Goal: Information Seeking & Learning: Find specific fact

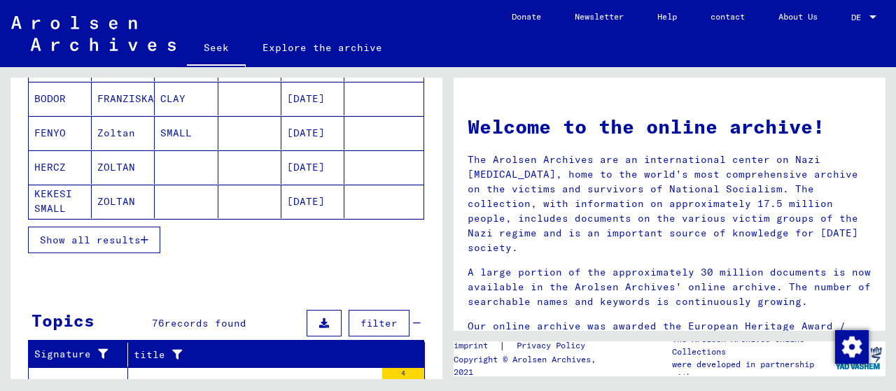
scroll to position [210, 0]
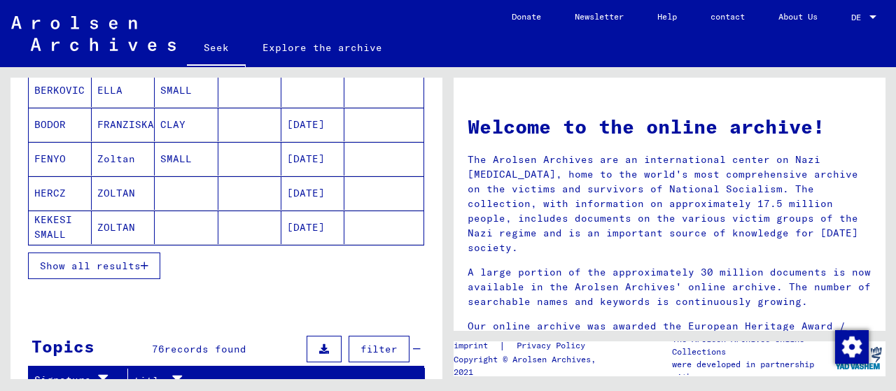
click at [85, 262] on font "Show all results" at bounding box center [90, 266] width 101 height 13
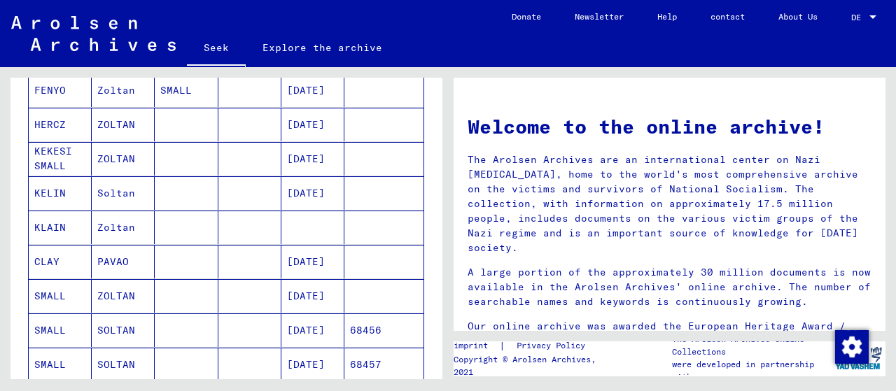
scroll to position [280, 0]
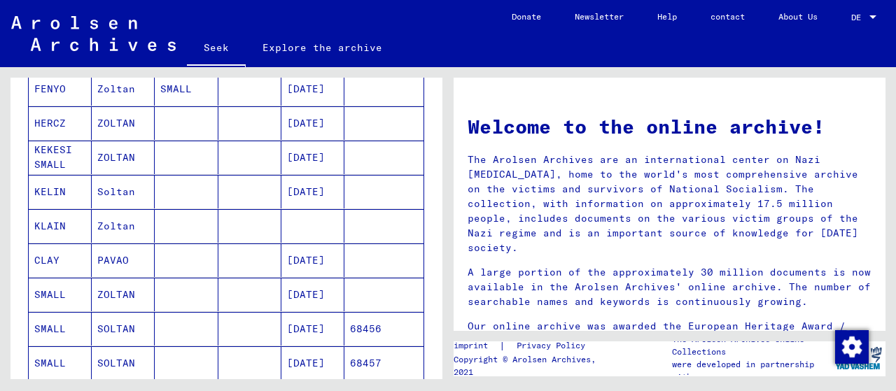
click at [108, 289] on font "ZOLTAN" at bounding box center [116, 294] width 38 height 13
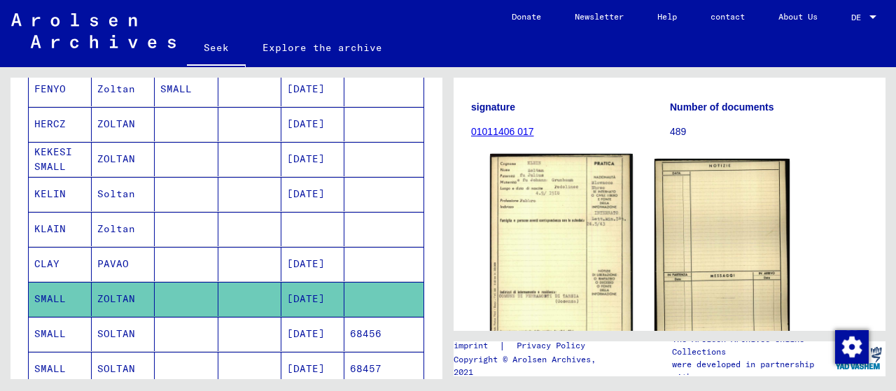
click at [546, 188] on img at bounding box center [561, 252] width 142 height 197
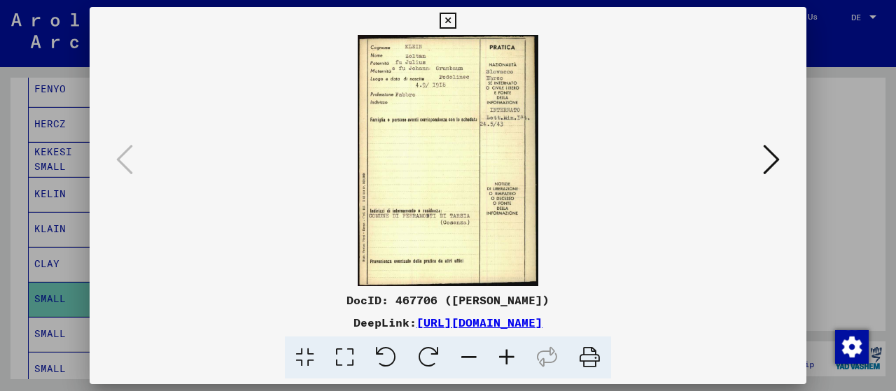
click at [768, 155] on icon at bounding box center [771, 160] width 17 height 34
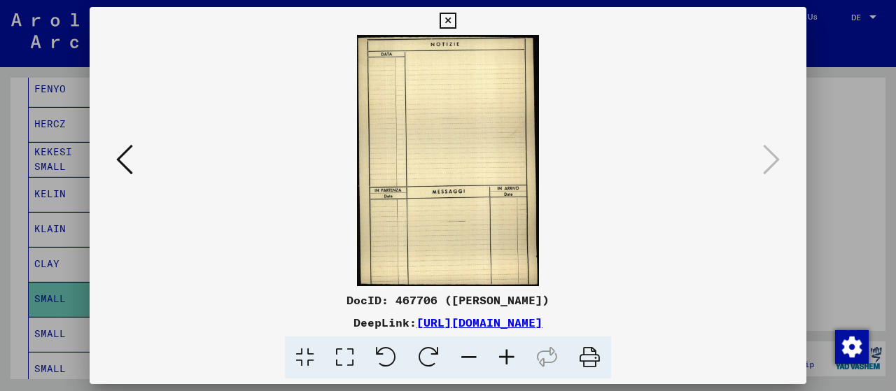
click at [113, 167] on button at bounding box center [124, 161] width 25 height 40
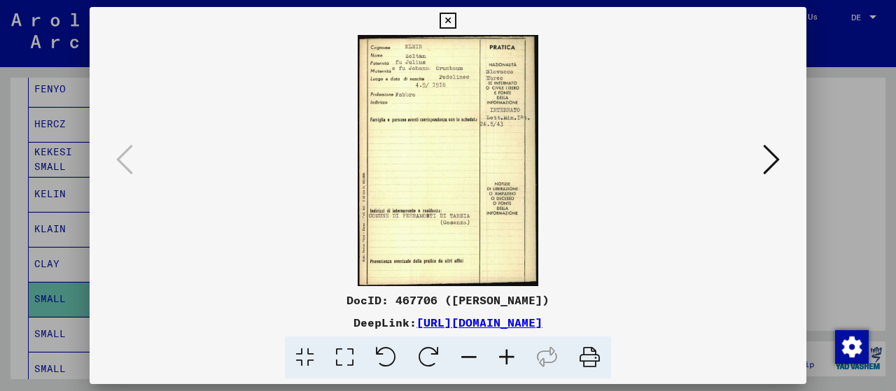
click at [458, 20] on button at bounding box center [447, 21] width 24 height 28
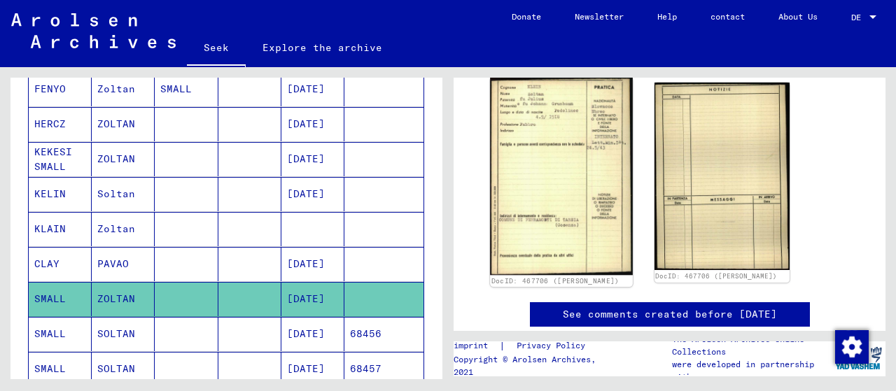
scroll to position [280, 0]
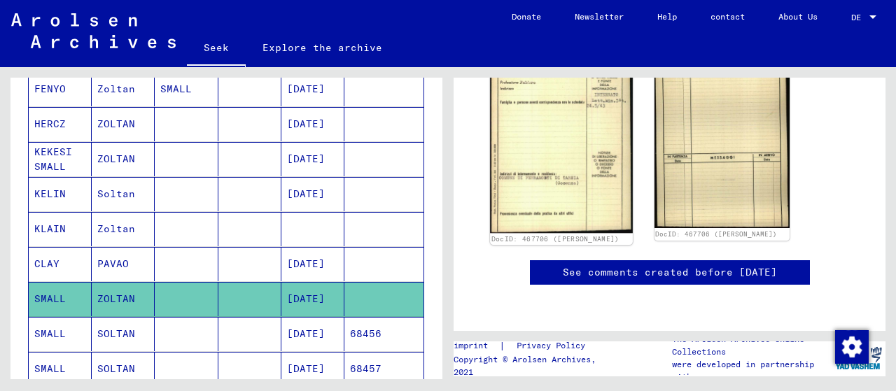
click at [547, 235] on font "DocID: 467706 ([PERSON_NAME])" at bounding box center [555, 239] width 128 height 8
